Goal: Task Accomplishment & Management: Manage account settings

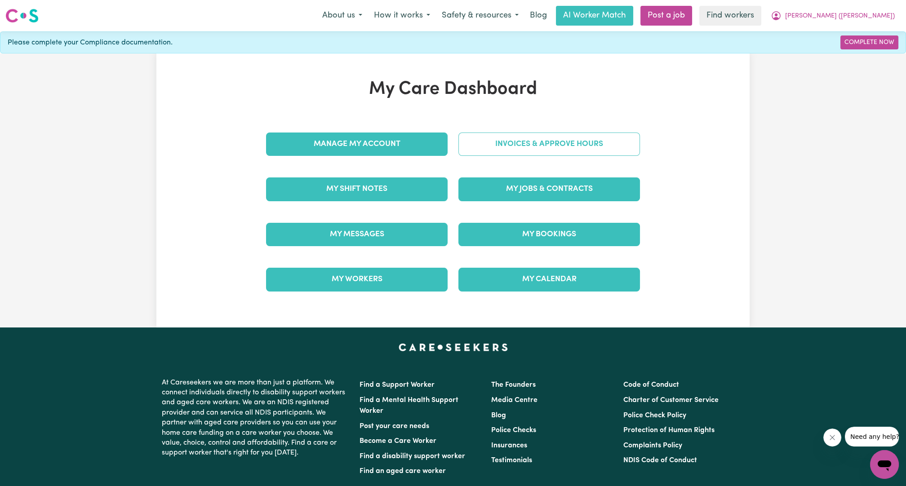
click at [590, 139] on link "Invoices & Approve Hours" at bounding box center [549, 144] width 182 height 23
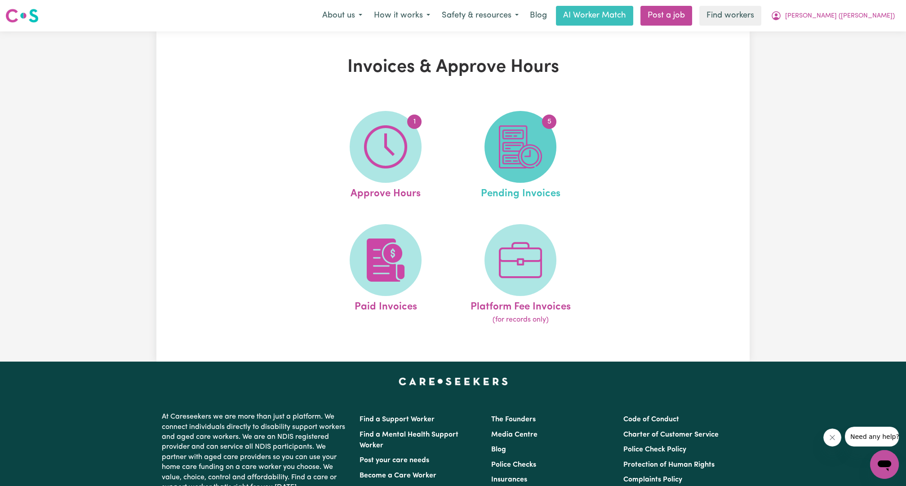
click at [531, 153] on img at bounding box center [520, 146] width 43 height 43
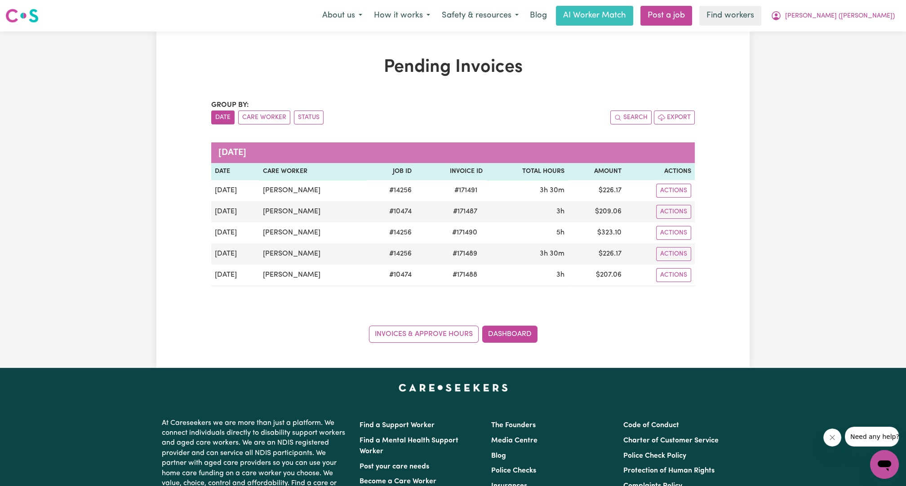
click at [463, 133] on div "Group by: Date Care Worker Status Search Export [DATE] Date Care Worker Job ID …" at bounding box center [452, 221] width 483 height 243
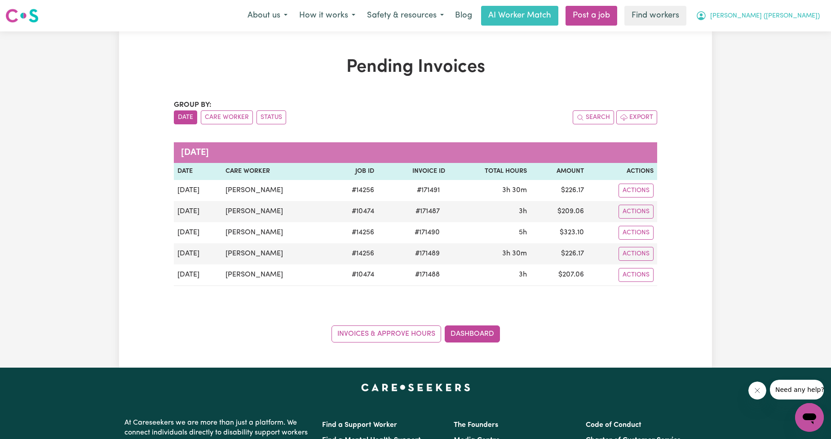
click at [766, 15] on span "[PERSON_NAME] ([PERSON_NAME])" at bounding box center [765, 16] width 110 height 10
click at [769, 53] on link "Logout" at bounding box center [789, 51] width 71 height 17
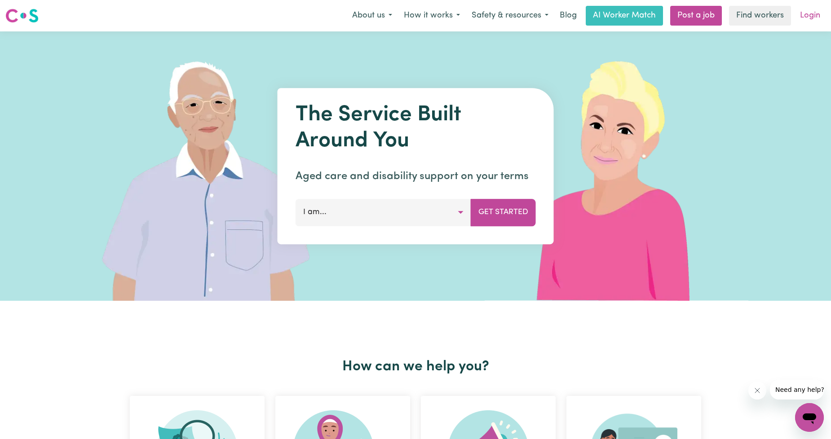
click at [800, 21] on link "Login" at bounding box center [810, 16] width 31 height 20
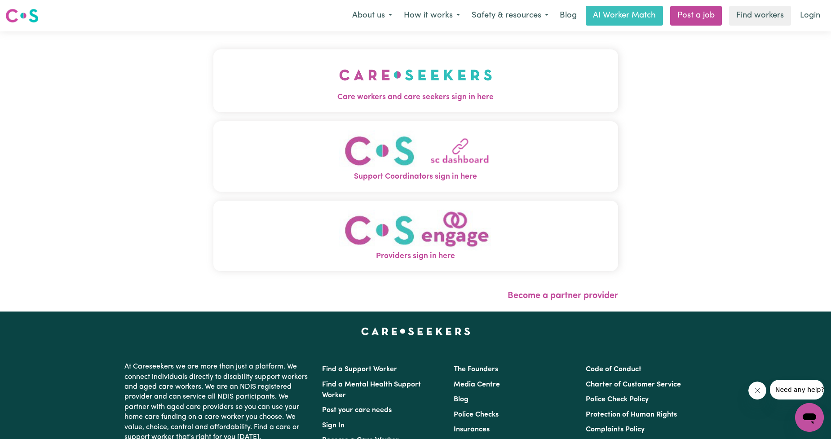
click at [341, 111] on button "Care workers and care seekers sign in here" at bounding box center [415, 80] width 405 height 63
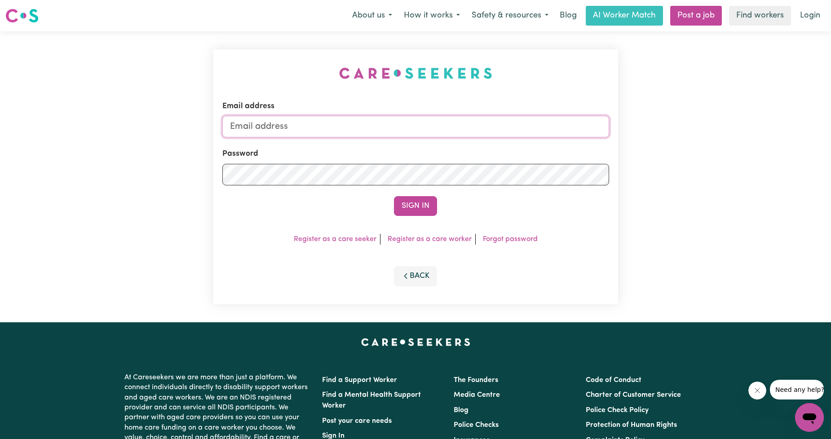
click at [393, 116] on input "Email address" at bounding box center [415, 127] width 387 height 22
click at [385, 122] on input "Email address" at bounding box center [415, 127] width 387 height 22
drag, startPoint x: 277, startPoint y: 127, endPoint x: 677, endPoint y: 96, distance: 401.1
click at [673, 97] on div "Email address [EMAIL_ADDRESS][PERSON_NAME][DOMAIN_NAME] Password Sign In Regist…" at bounding box center [415, 176] width 831 height 291
type input "[EMAIL_ADDRESS][DOMAIN_NAME]"
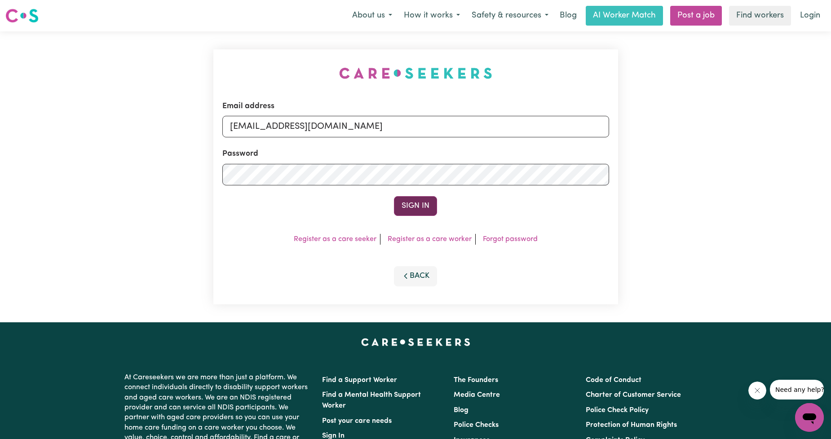
click at [409, 211] on button "Sign In" at bounding box center [415, 206] width 43 height 20
